Goal: Find specific page/section: Find specific page/section

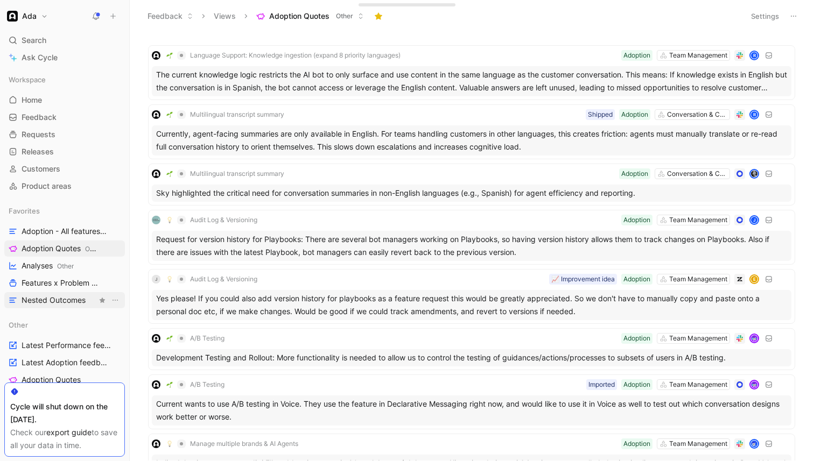
click at [61, 300] on span "Nested Outcomes" at bounding box center [54, 300] width 64 height 11
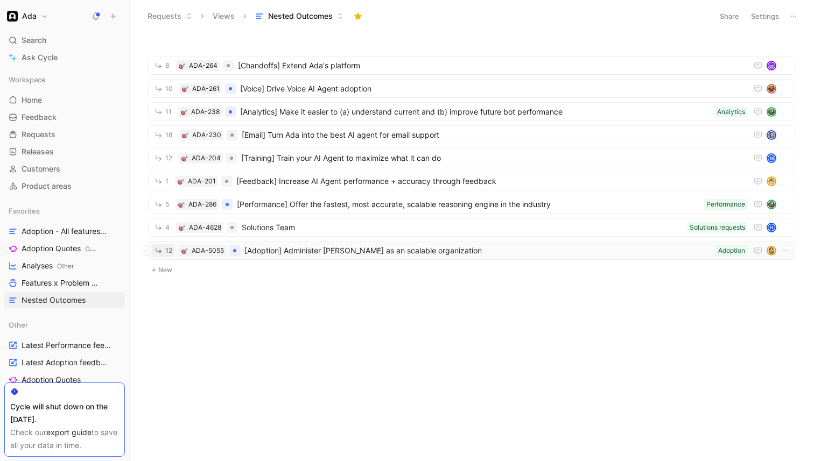
click at [158, 253] on icon "button" at bounding box center [158, 250] width 9 height 9
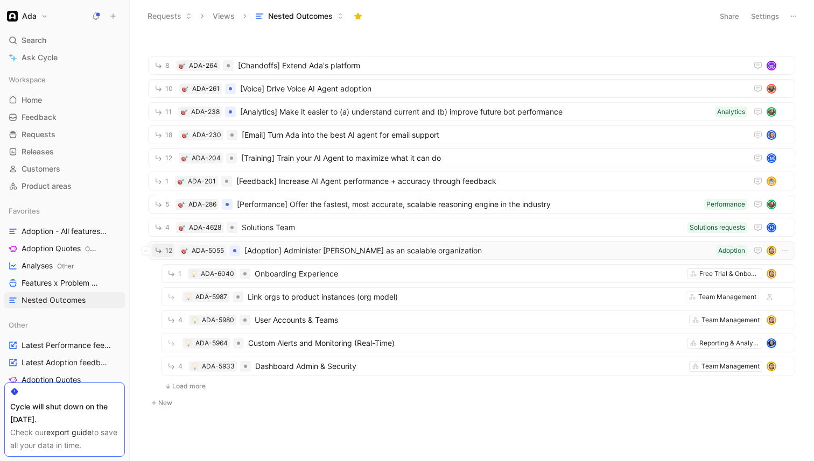
scroll to position [3, 0]
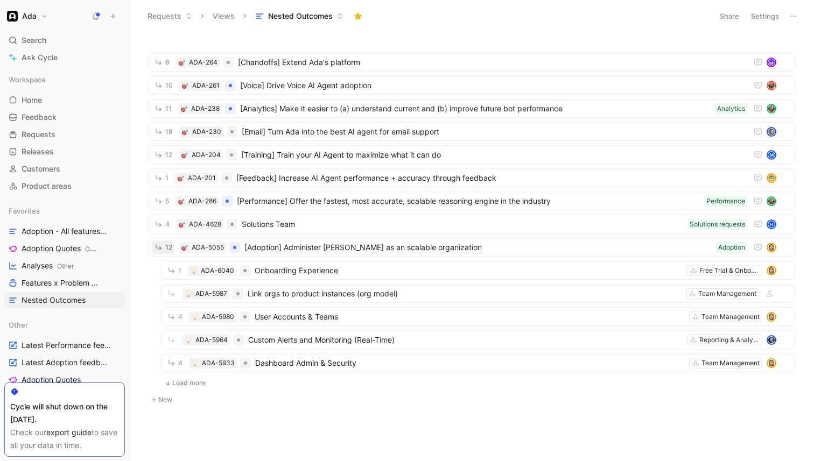
click at [175, 385] on button "Load more" at bounding box center [185, 383] width 48 height 13
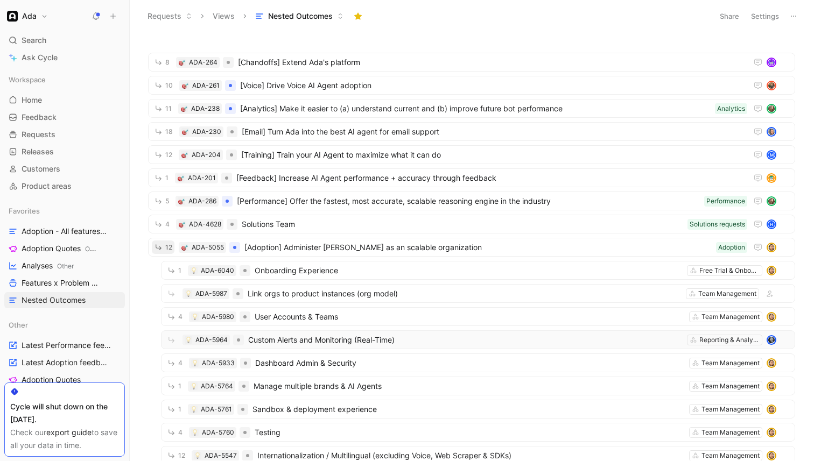
scroll to position [119, 0]
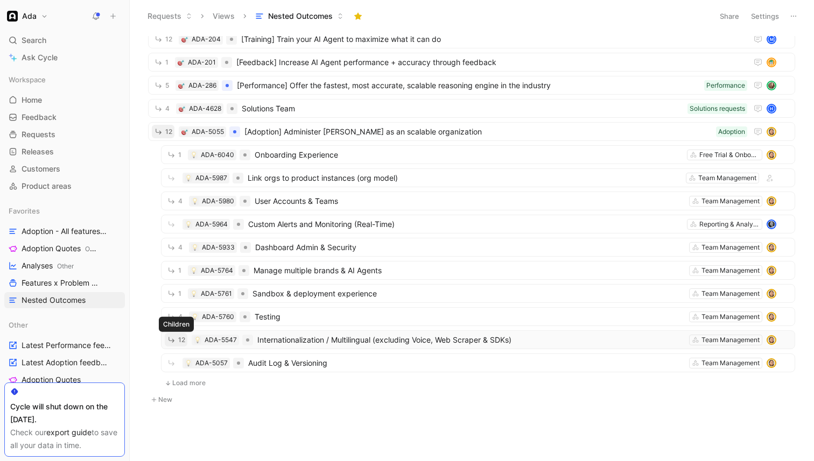
click at [179, 343] on span "12" at bounding box center [181, 340] width 7 height 6
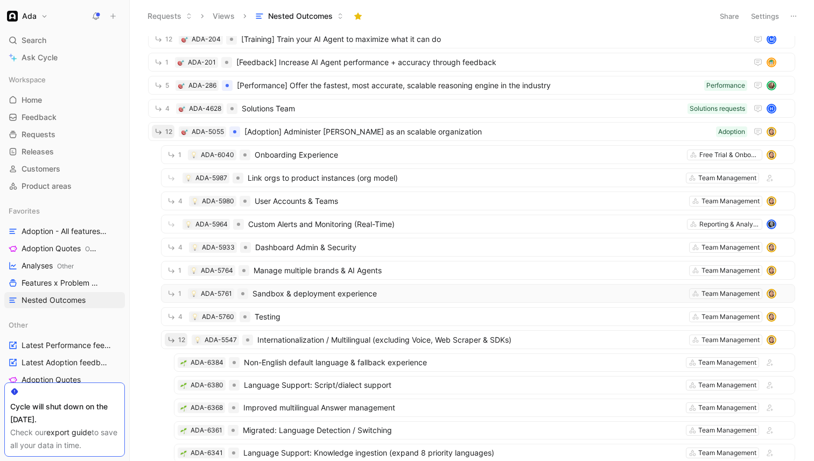
scroll to position [249, 0]
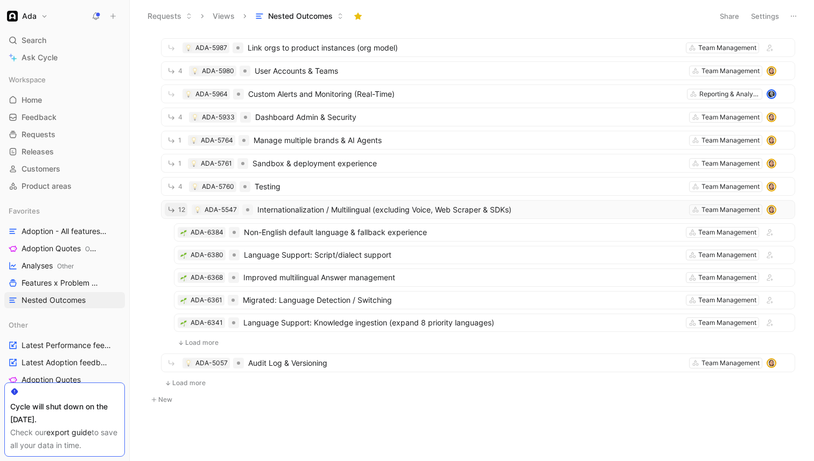
click at [323, 213] on span "Internationalization / Multilingual (excluding Voice, Web Scraper & SDKs)" at bounding box center [470, 209] width 427 height 13
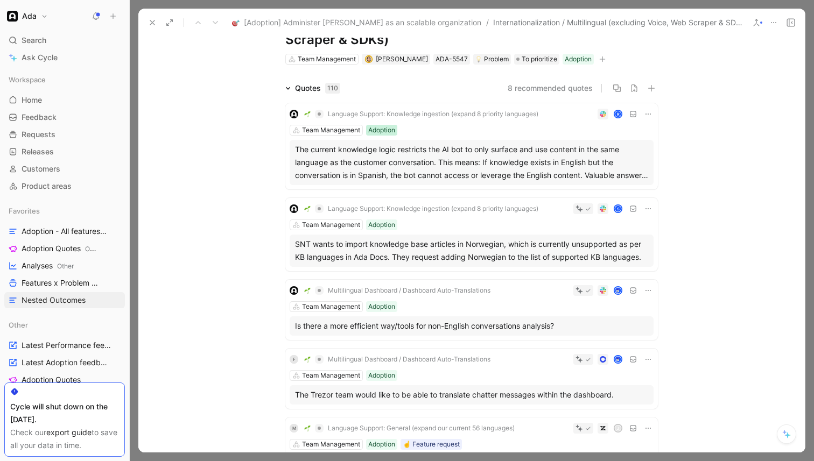
scroll to position [37, 0]
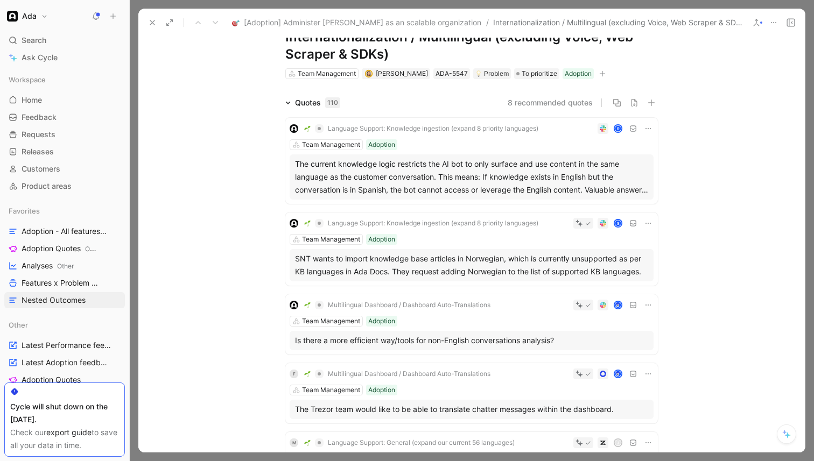
click at [296, 104] on div "Quotes 110" at bounding box center [317, 102] width 45 height 13
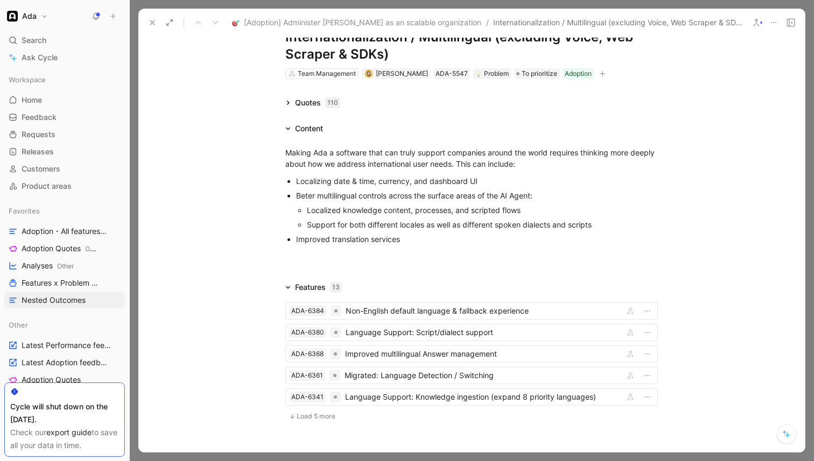
scroll to position [115, 0]
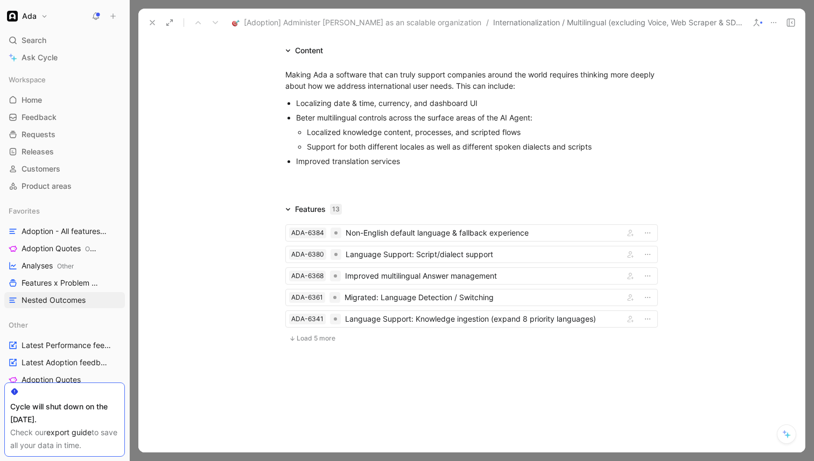
click at [325, 339] on span "Load 5 more" at bounding box center [316, 338] width 39 height 9
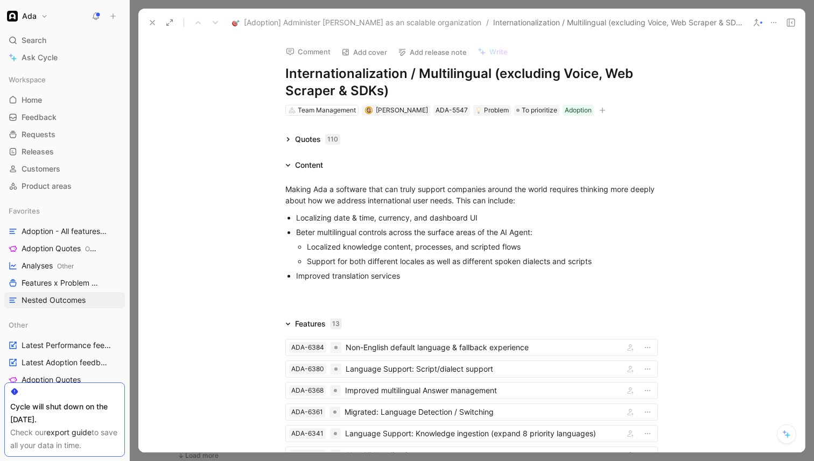
scroll to position [17, 0]
